Goal: Task Accomplishment & Management: Manage account settings

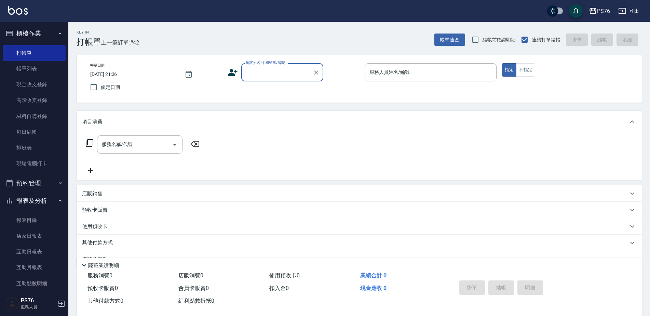
drag, startPoint x: 44, startPoint y: 202, endPoint x: 42, endPoint y: 194, distance: 8.0
click at [44, 202] on button "報表及分析" at bounding box center [34, 201] width 63 height 18
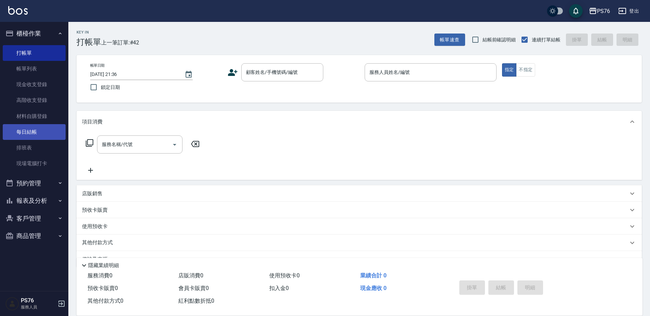
click at [25, 135] on link "每日結帳" at bounding box center [34, 132] width 63 height 16
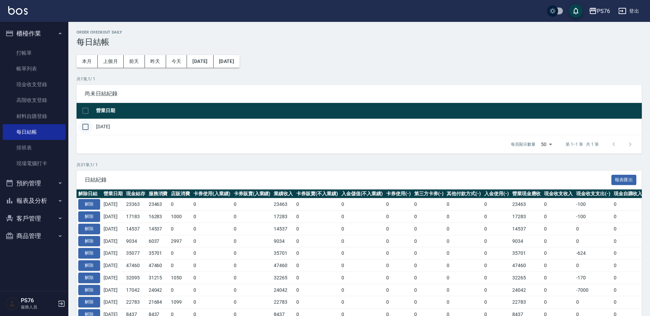
click at [88, 129] on input "checkbox" at bounding box center [85, 127] width 14 height 14
checkbox input "true"
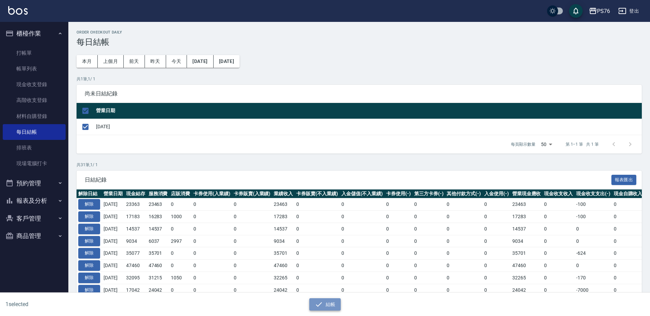
click at [323, 308] on button "結帳" at bounding box center [325, 304] width 32 height 13
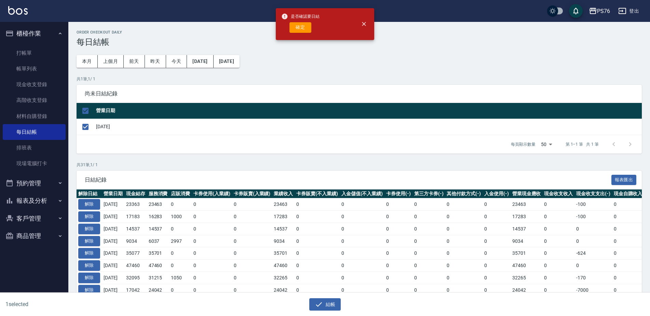
click at [296, 28] on button "確定" at bounding box center [301, 27] width 22 height 11
checkbox input "false"
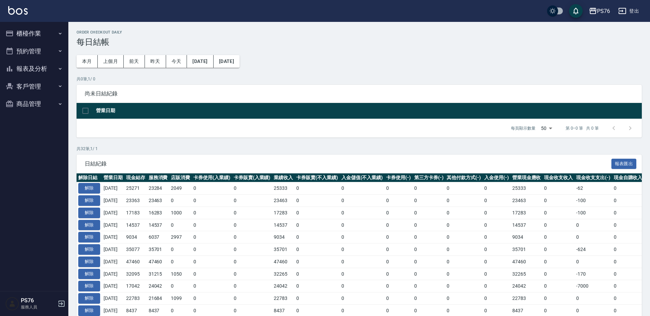
click at [37, 66] on button "報表及分析" at bounding box center [34, 69] width 63 height 18
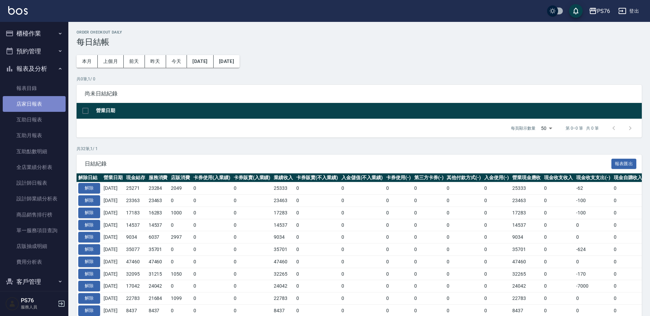
click at [35, 107] on link "店家日報表" at bounding box center [34, 104] width 63 height 16
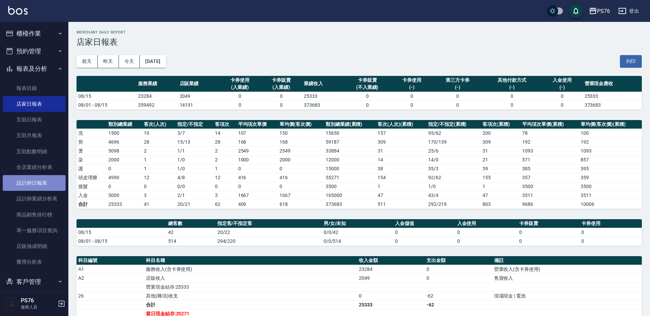
click at [35, 185] on link "設計師日報表" at bounding box center [34, 183] width 63 height 16
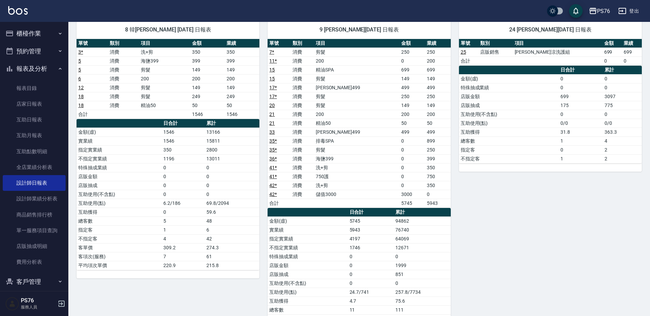
scroll to position [412, 0]
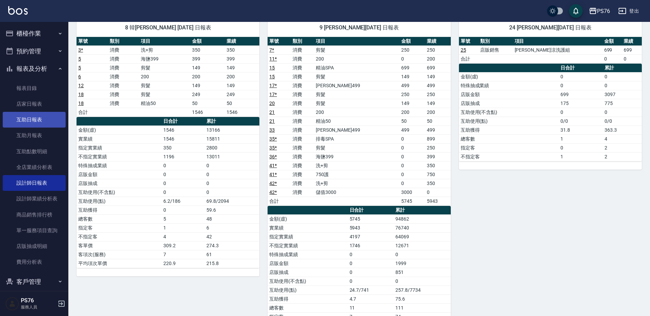
click at [24, 118] on link "互助日報表" at bounding box center [34, 120] width 63 height 16
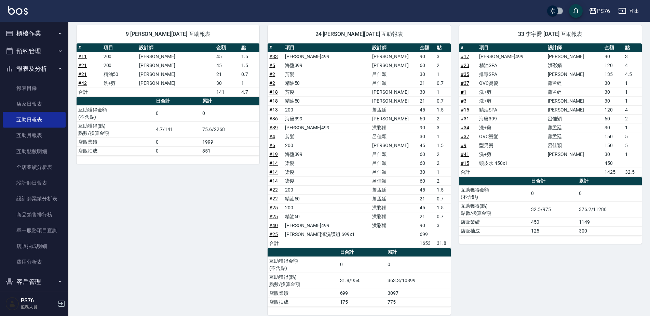
scroll to position [229, 0]
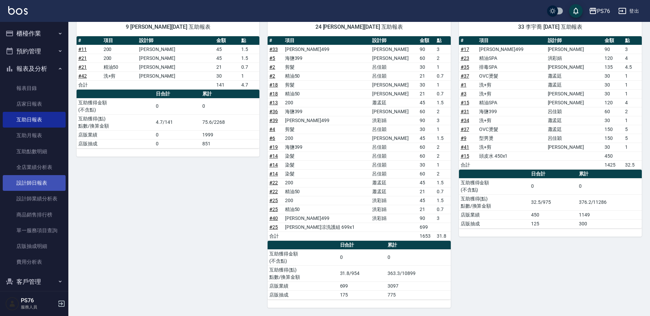
click at [41, 185] on link "設計師日報表" at bounding box center [34, 183] width 63 height 16
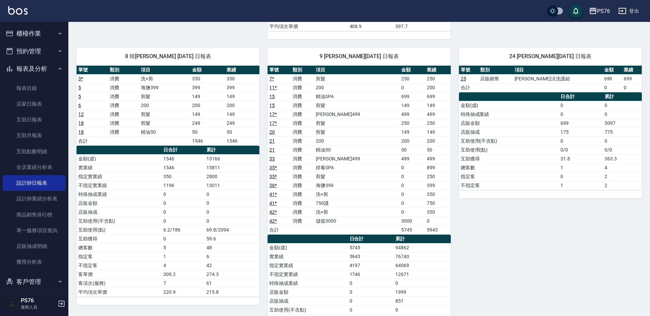
scroll to position [410, 0]
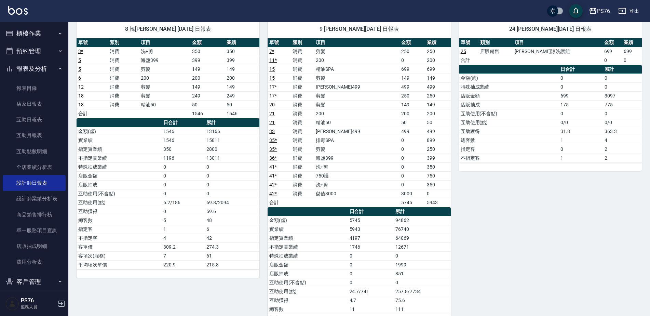
click at [625, 16] on button "登出" at bounding box center [629, 11] width 26 height 13
